Goal: Task Accomplishment & Management: Use online tool/utility

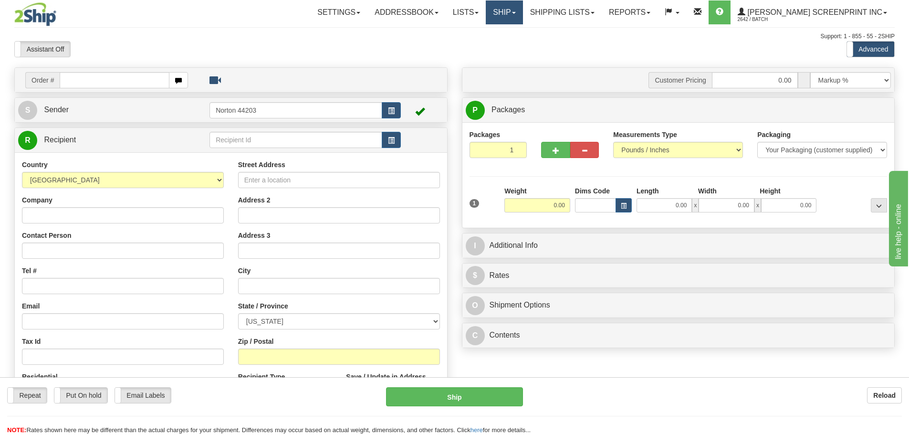
click at [523, 20] on link "Ship" at bounding box center [504, 12] width 37 height 24
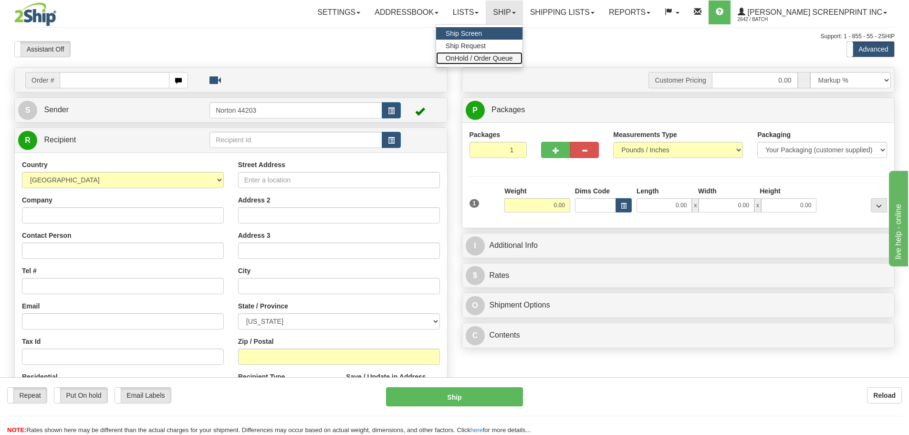
click at [513, 58] on span "OnHold / Order Queue" at bounding box center [479, 58] width 67 height 8
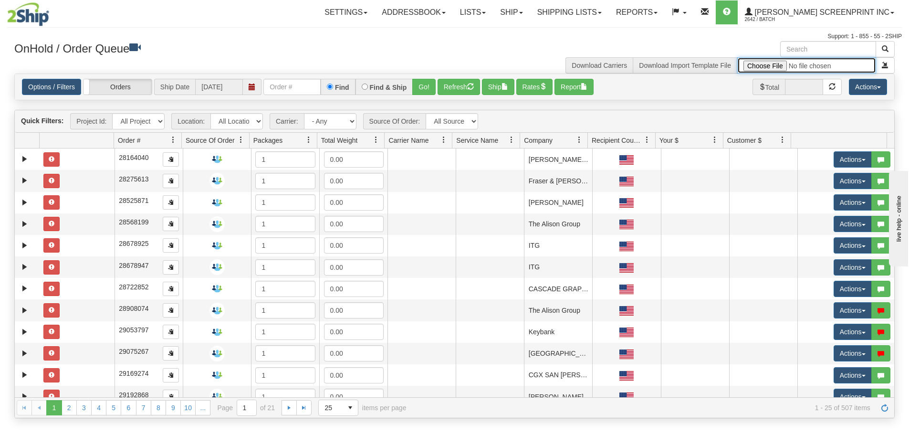
click at [761, 65] on input "file" at bounding box center [806, 65] width 139 height 16
type input "C:\fakepath\2509-011 4 BANNERS FOR 2SHIP.xlsx"
click at [880, 67] on button "submit" at bounding box center [885, 65] width 19 height 16
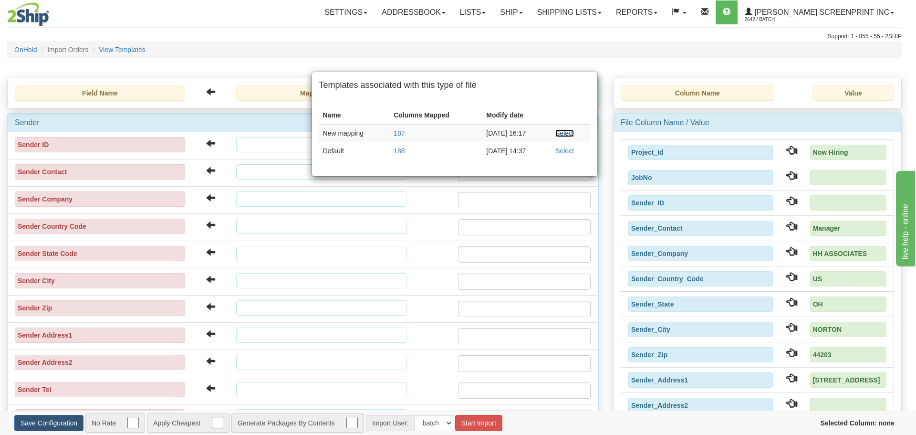
click at [564, 134] on link "Select" at bounding box center [564, 133] width 19 height 8
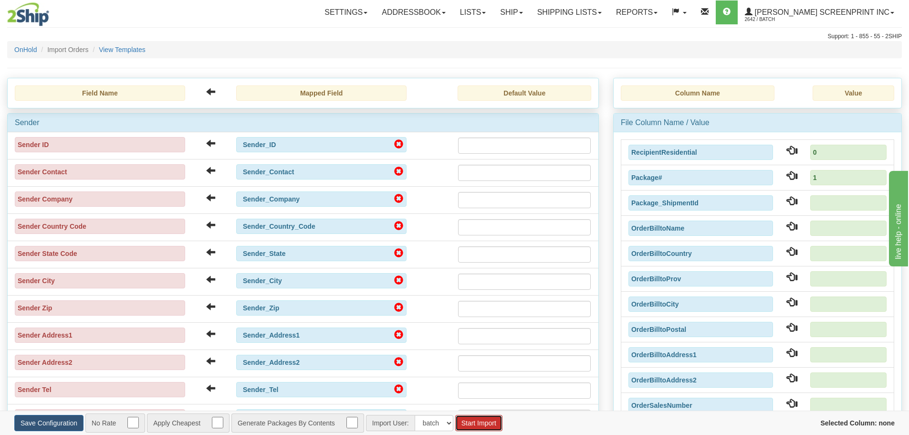
click at [480, 425] on button "Start Import" at bounding box center [478, 423] width 47 height 16
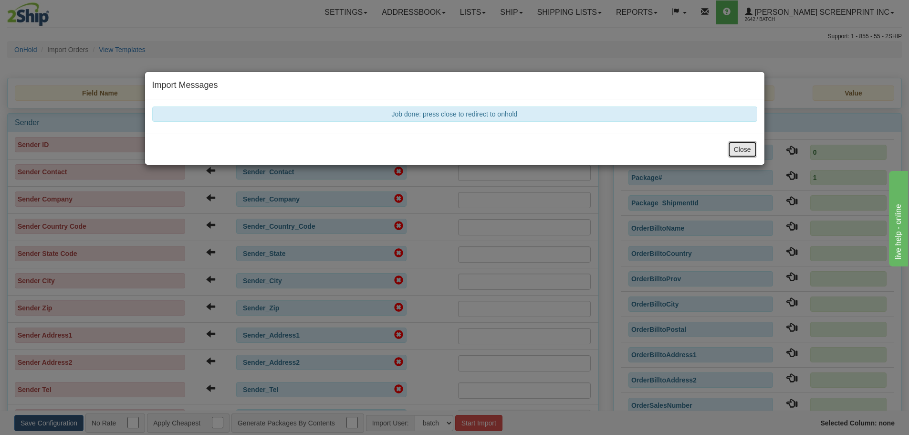
click at [745, 153] on button "Close" at bounding box center [743, 149] width 30 height 16
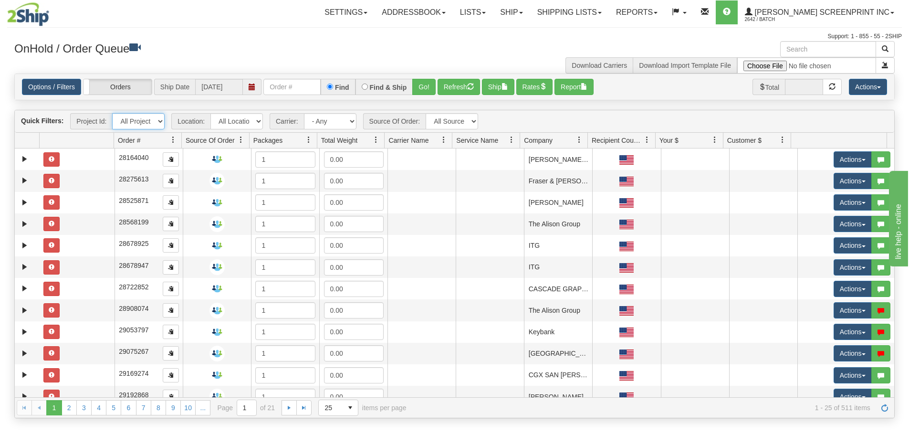
click at [157, 121] on select "All Projects Imagine Now Hiring ShipRequests 01.22.2024 ShipRequests 01.31.2025…" at bounding box center [138, 121] width 52 height 16
select select "Now Hiring"
click at [112, 113] on select "All Projects Imagine Now Hiring ShipRequests 01.22.2024 ShipRequests 01.31.2025…" at bounding box center [138, 121] width 52 height 16
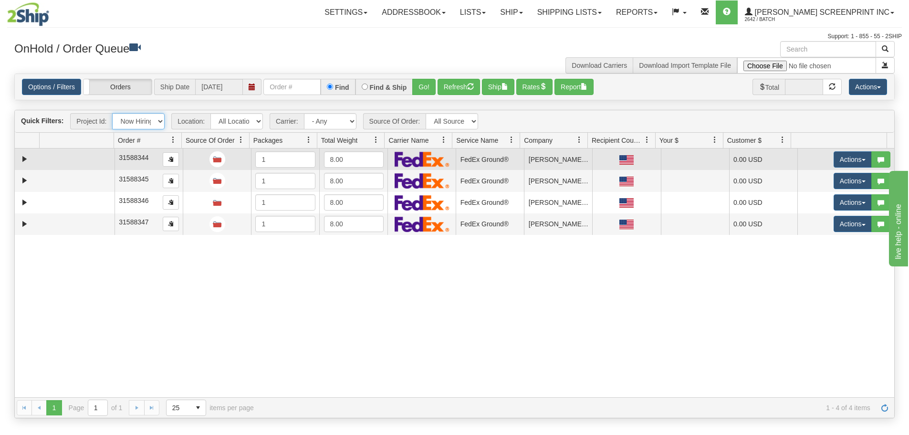
click at [99, 158] on td at bounding box center [77, 158] width 75 height 21
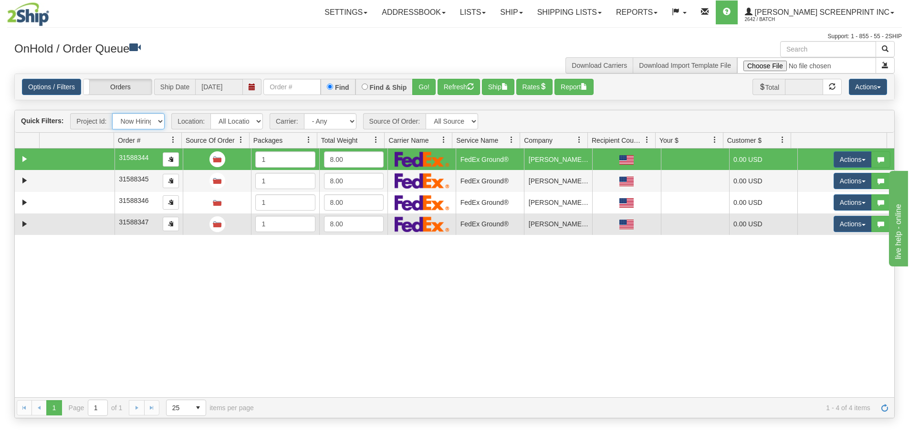
click at [105, 221] on td at bounding box center [77, 223] width 75 height 21
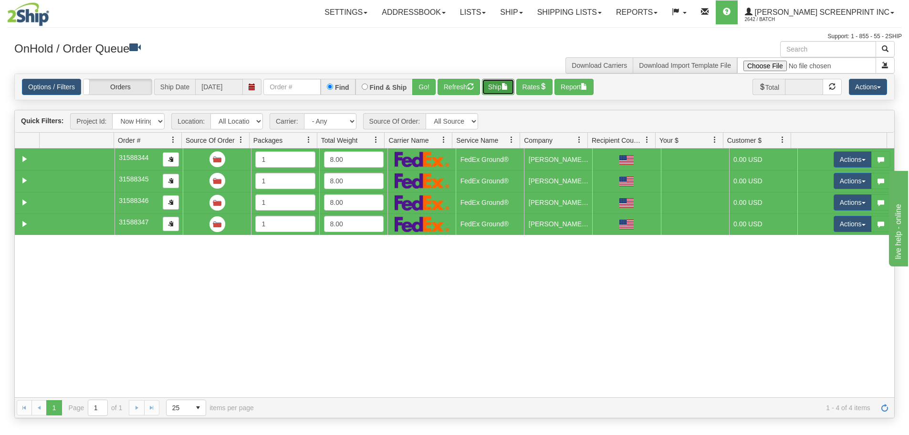
click at [506, 90] on button "Ship" at bounding box center [498, 87] width 32 height 16
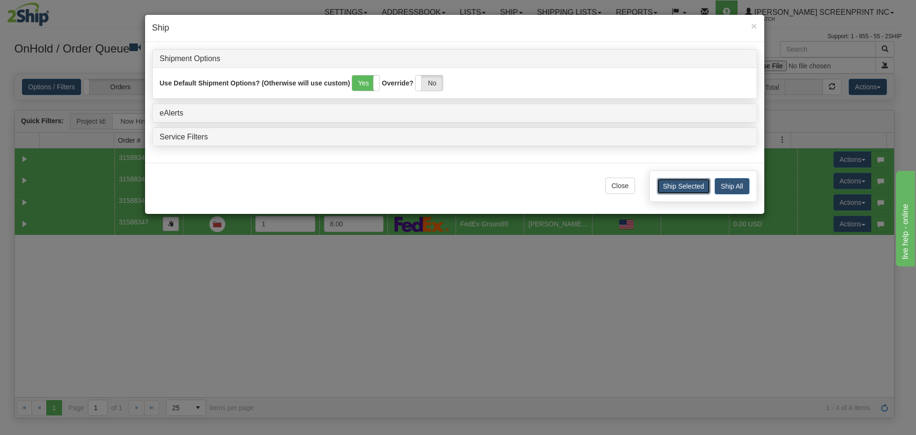
click at [693, 188] on button "Ship Selected" at bounding box center [683, 186] width 53 height 16
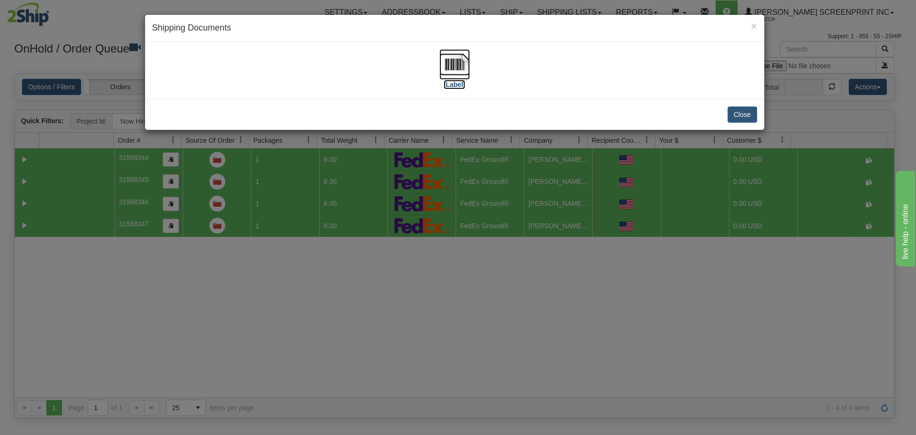
click at [448, 63] on img at bounding box center [454, 64] width 31 height 31
click at [751, 121] on button "Close" at bounding box center [743, 114] width 30 height 16
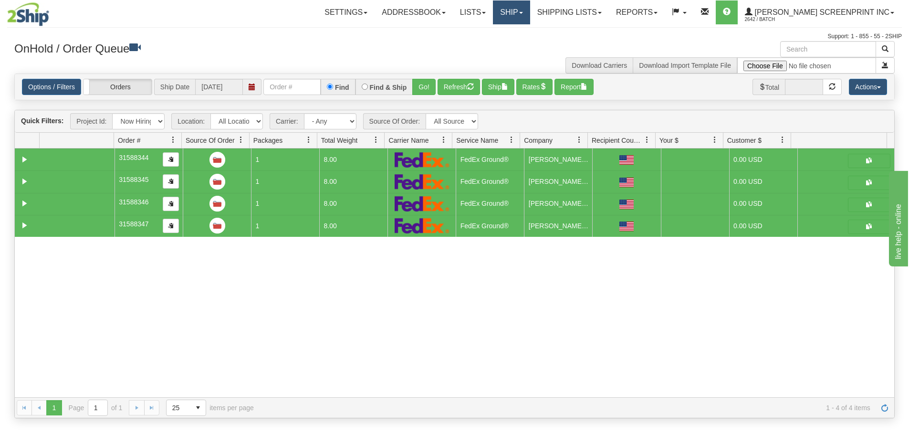
click at [530, 13] on link "Ship" at bounding box center [511, 12] width 37 height 24
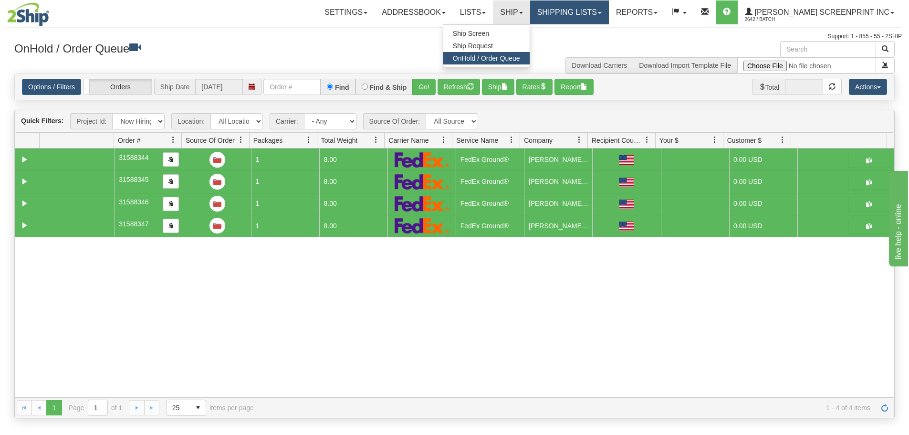
click at [587, 11] on link "Shipping lists" at bounding box center [569, 12] width 79 height 24
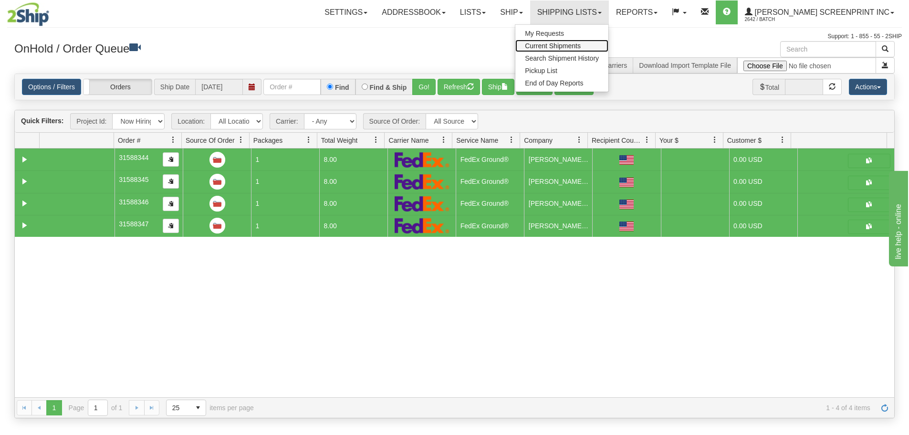
click at [581, 44] on span "Current Shipments" at bounding box center [553, 46] width 56 height 8
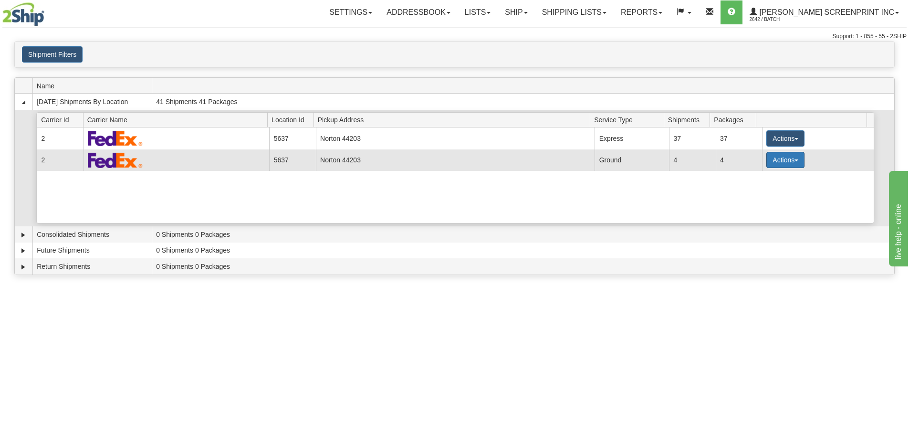
click at [795, 159] on span "button" at bounding box center [797, 160] width 4 height 2
click at [784, 177] on link "Details" at bounding box center [766, 178] width 76 height 12
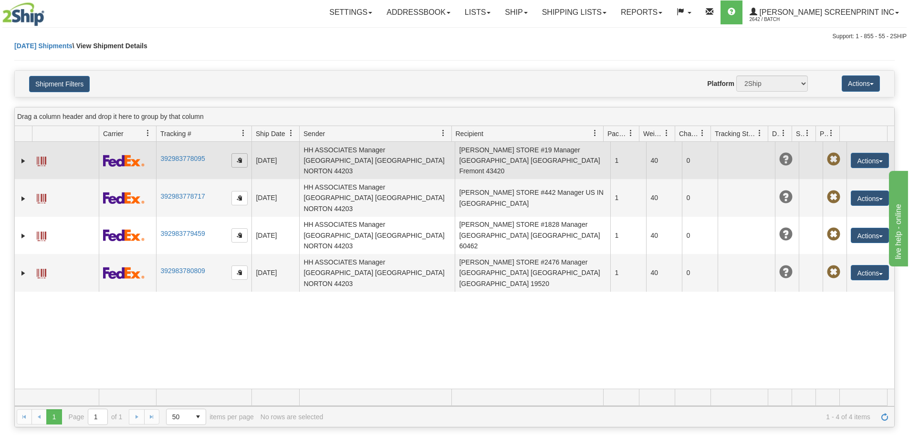
click at [240, 157] on span "button" at bounding box center [240, 160] width 6 height 6
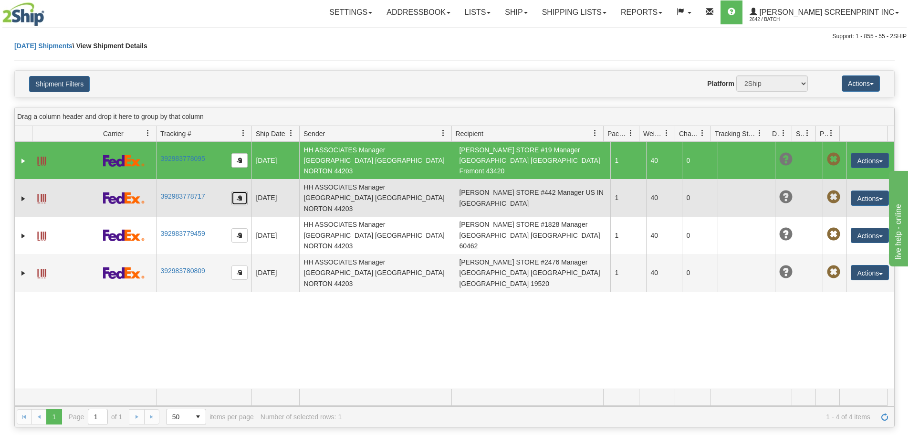
click at [242, 191] on button "button" at bounding box center [239, 198] width 16 height 14
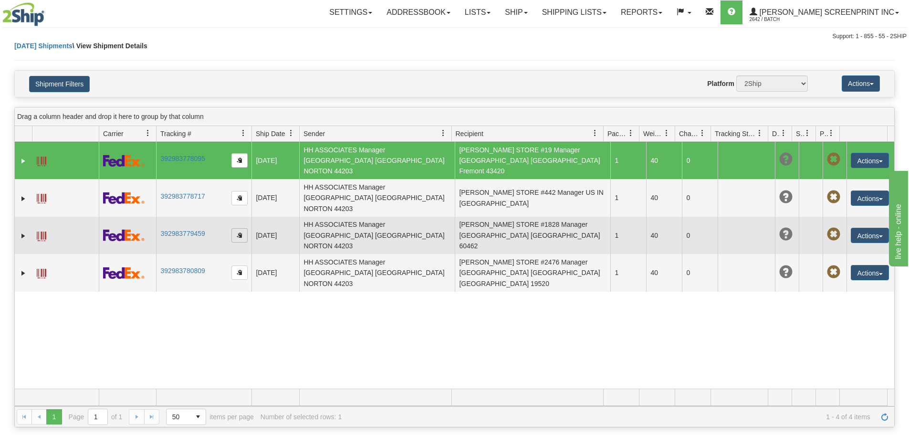
click at [241, 232] on span "button" at bounding box center [240, 235] width 6 height 6
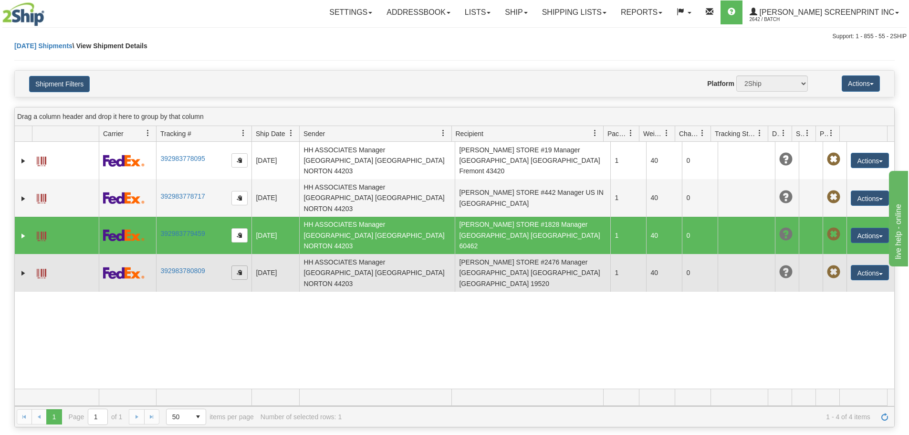
click at [240, 269] on span "button" at bounding box center [240, 272] width 6 height 6
